Goal: Check status: Check status

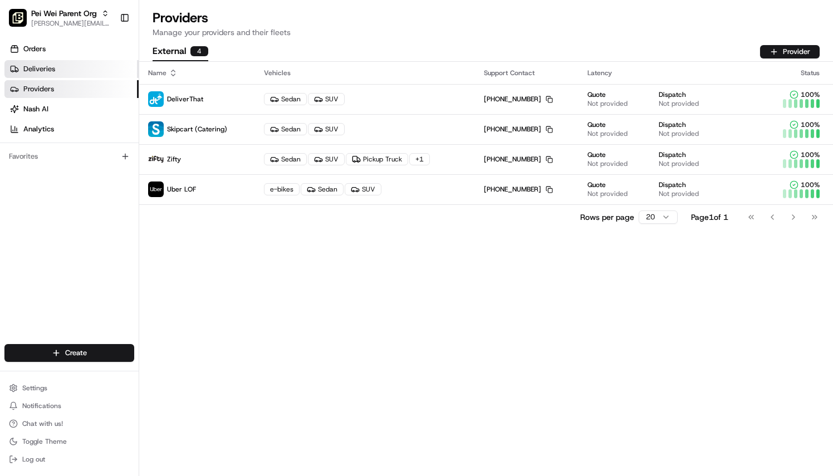
click at [80, 66] on link "Deliveries" at bounding box center [71, 69] width 134 height 18
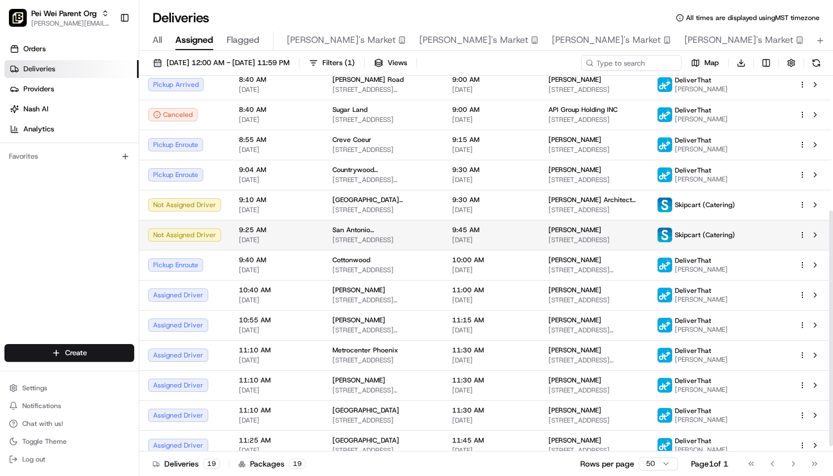
scroll to position [223, 0]
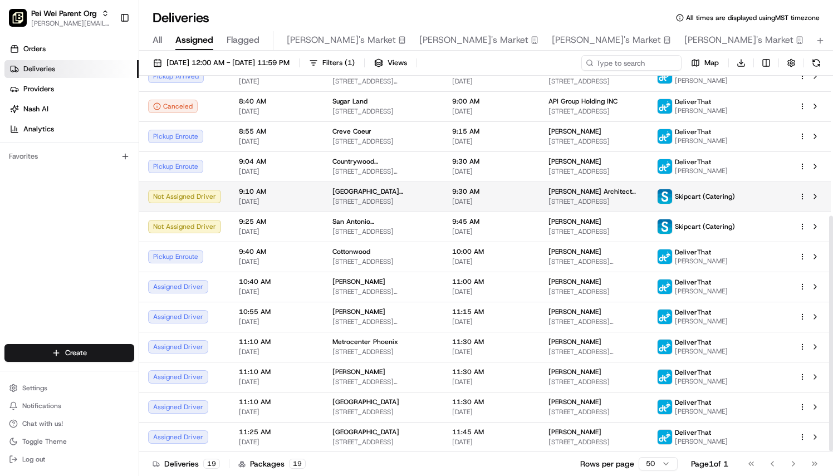
click at [802, 193] on html "[PERSON_NAME] Parent Org [PERSON_NAME][EMAIL_ADDRESS][PERSON_NAME][DOMAIN_NAME]…" at bounding box center [416, 238] width 833 height 476
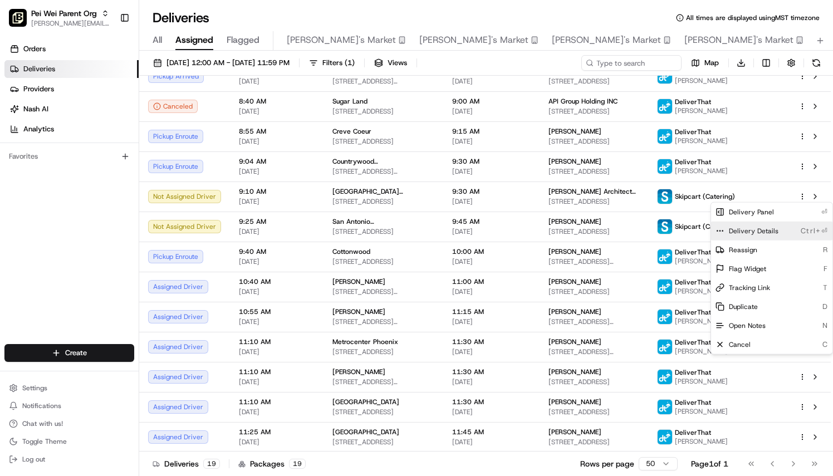
click at [766, 224] on div "Delivery Details Ctrl+⏎" at bounding box center [771, 231] width 121 height 19
click at [62, 254] on html "[PERSON_NAME] Parent Org [PERSON_NAME][EMAIL_ADDRESS][PERSON_NAME][DOMAIN_NAME]…" at bounding box center [416, 238] width 833 height 476
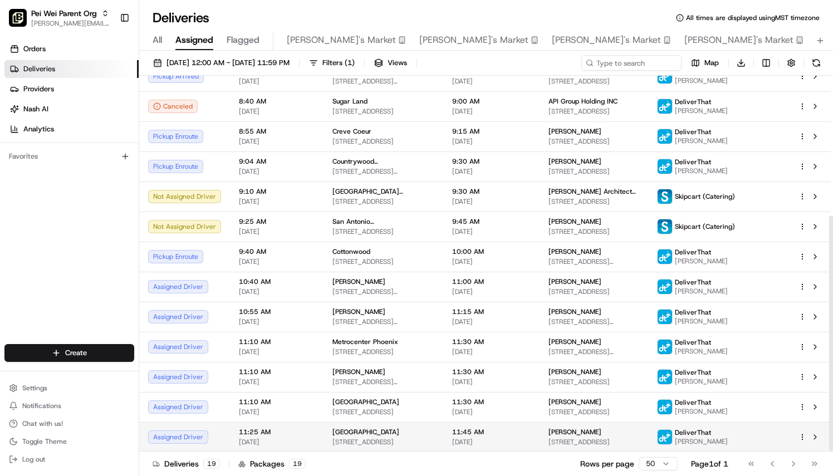
click at [316, 428] on td "11:25 AM [DATE]" at bounding box center [277, 437] width 94 height 30
